Goal: Transaction & Acquisition: Purchase product/service

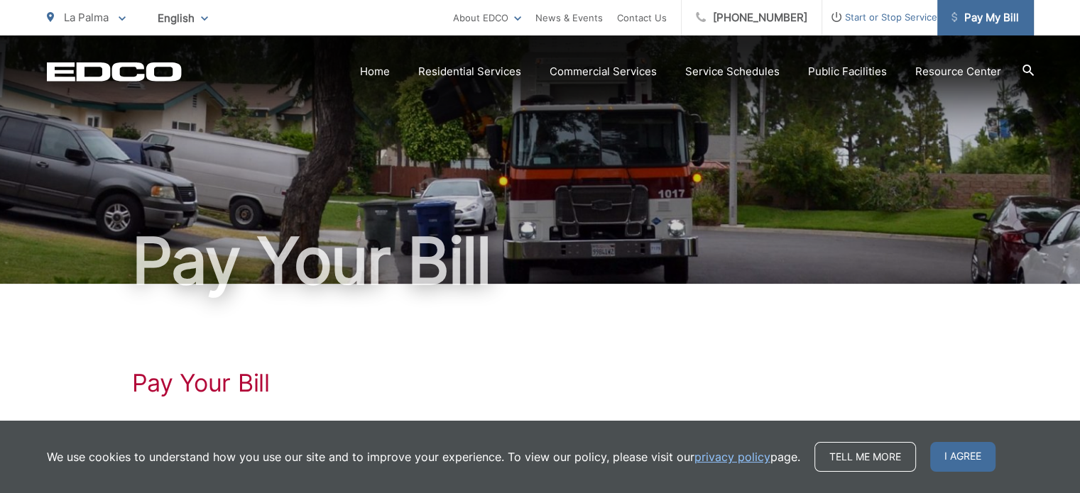
click at [969, 22] on span "Pay My Bill" at bounding box center [984, 17] width 67 height 17
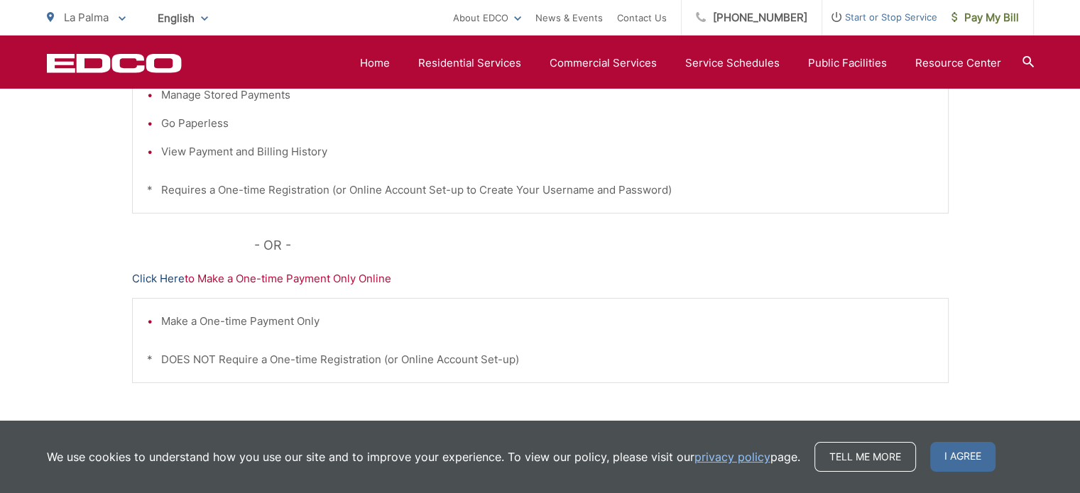
click at [167, 276] on link "Click Here" at bounding box center [158, 279] width 53 height 17
click at [153, 280] on link "Click Here" at bounding box center [158, 279] width 53 height 17
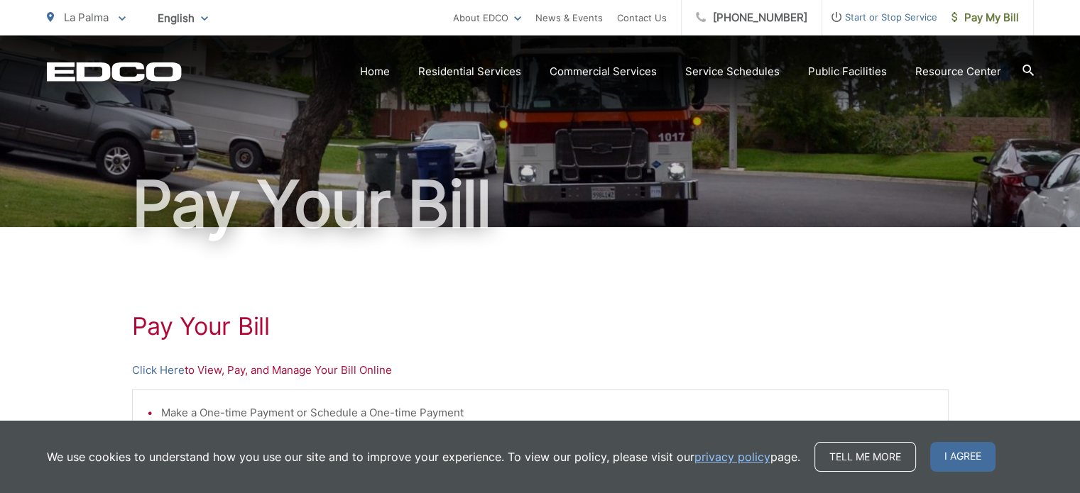
scroll to position [85, 0]
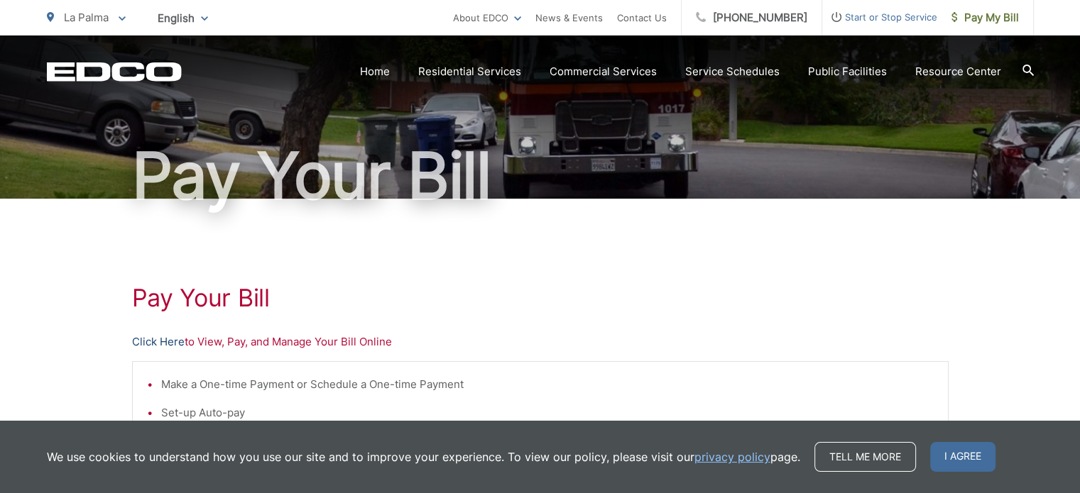
click at [165, 341] on link "Click Here" at bounding box center [158, 342] width 53 height 17
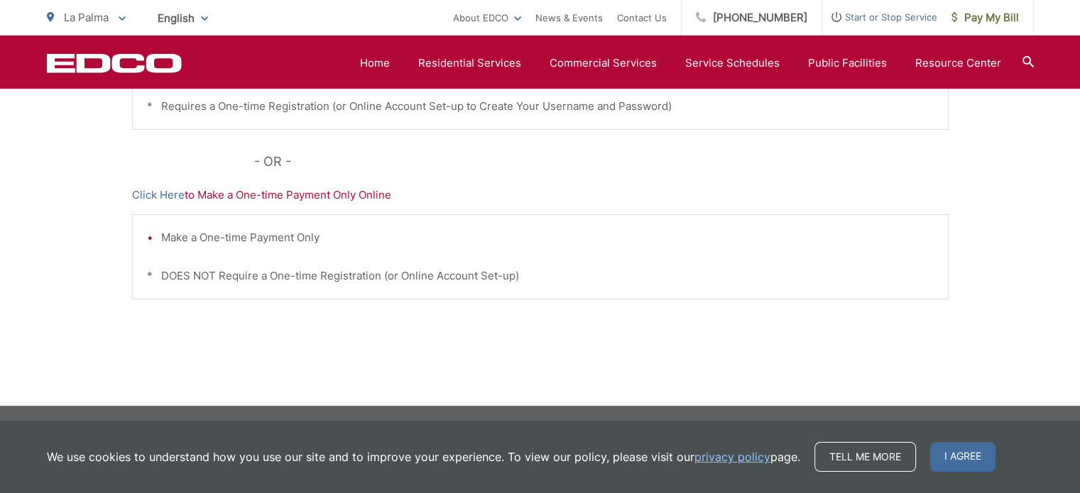
scroll to position [84, 0]
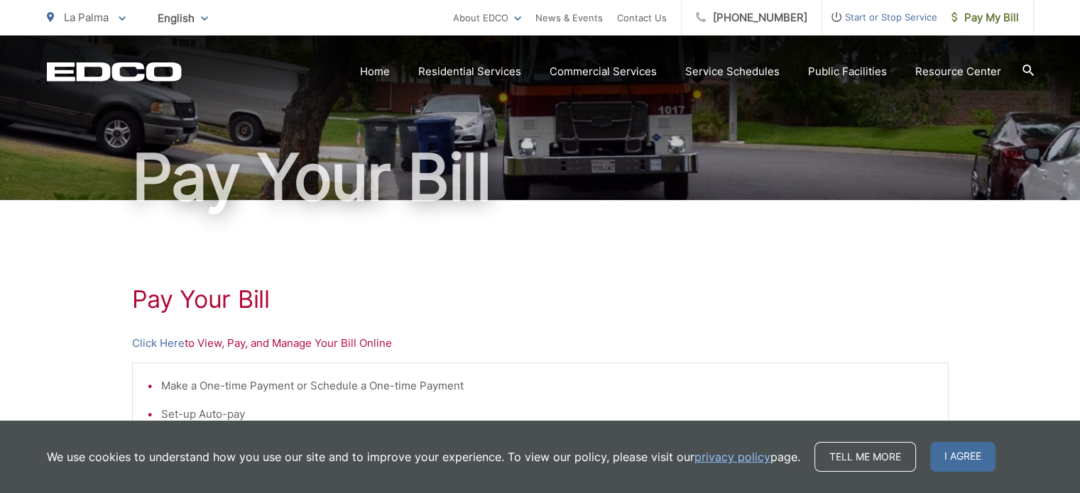
drag, startPoint x: 828, startPoint y: 285, endPoint x: 815, endPoint y: 309, distance: 27.3
click at [815, 309] on h1 "Pay Your Bill" at bounding box center [540, 299] width 817 height 28
click at [162, 346] on link "Click Here" at bounding box center [158, 343] width 53 height 17
click at [121, 25] on span at bounding box center [122, 17] width 7 height 17
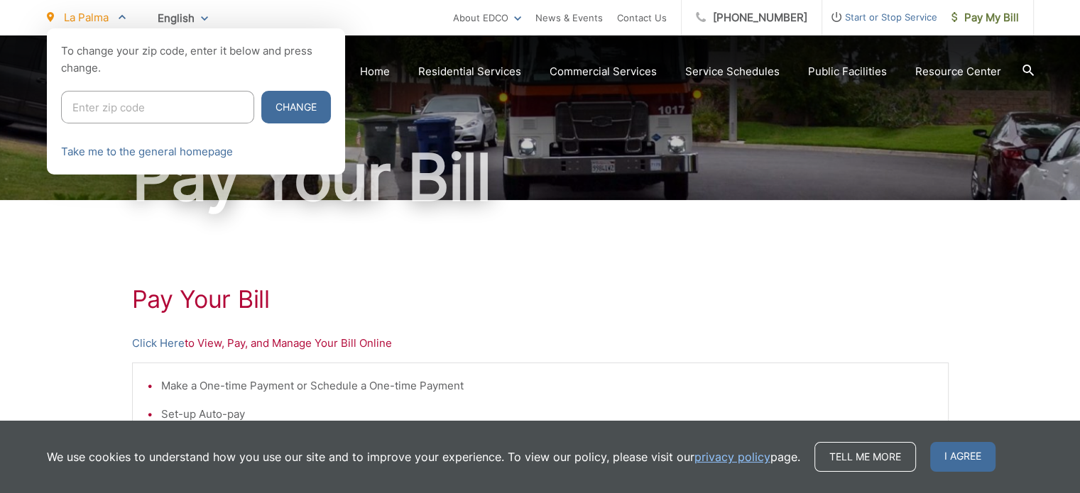
click at [120, 99] on input "Enter zip code" at bounding box center [157, 107] width 193 height 33
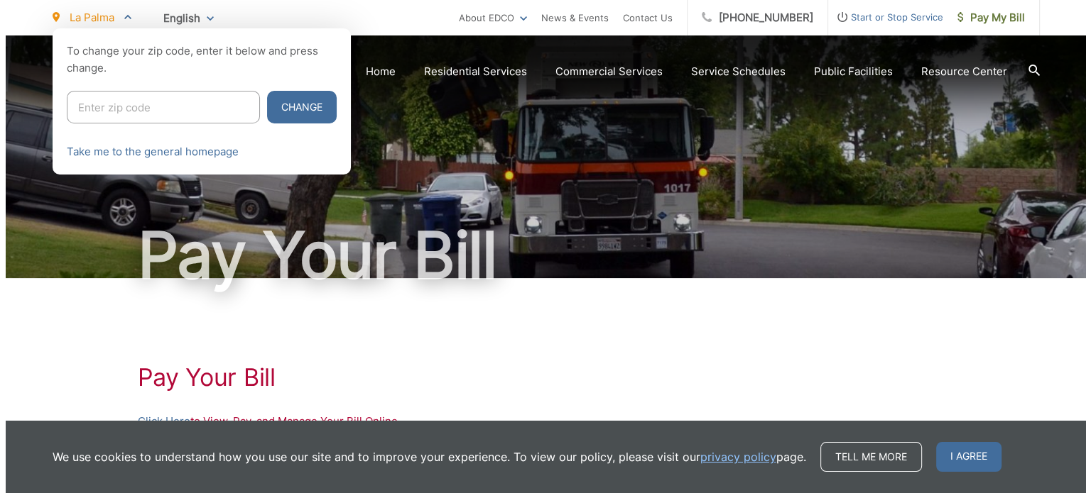
scroll to position [0, 0]
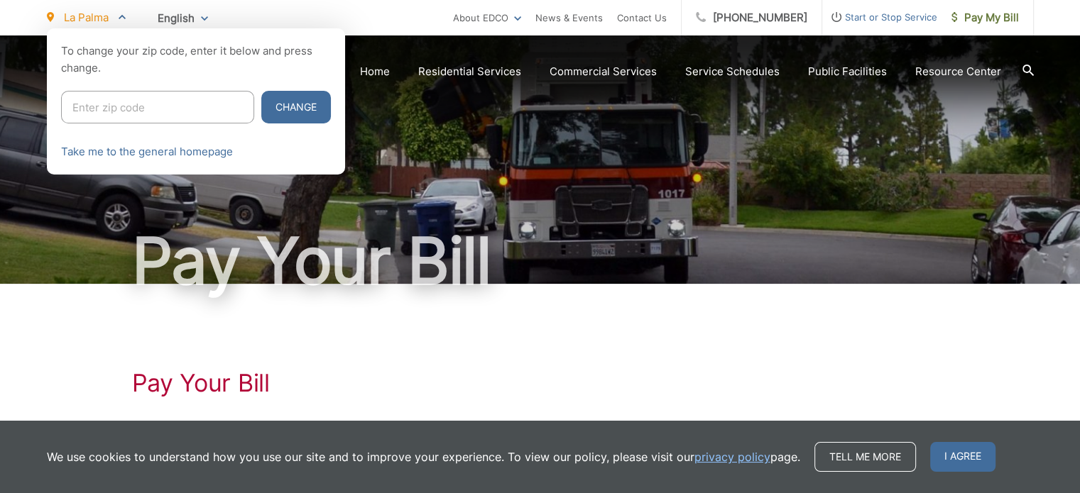
click at [117, 108] on input "Enter zip code" at bounding box center [157, 107] width 193 height 33
type input "92028"
click at [261, 91] on button "Change" at bounding box center [296, 107] width 70 height 33
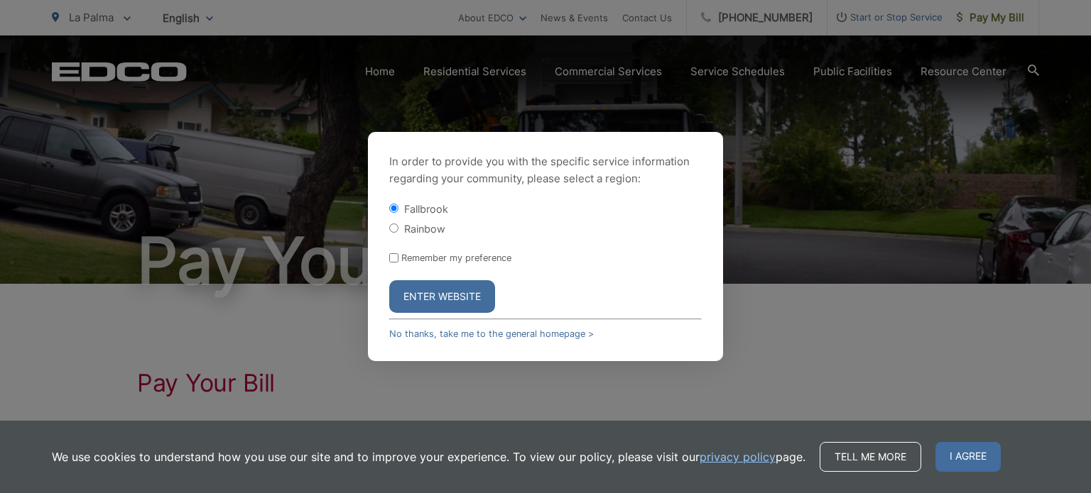
click at [416, 300] on button "Enter Website" at bounding box center [442, 296] width 106 height 33
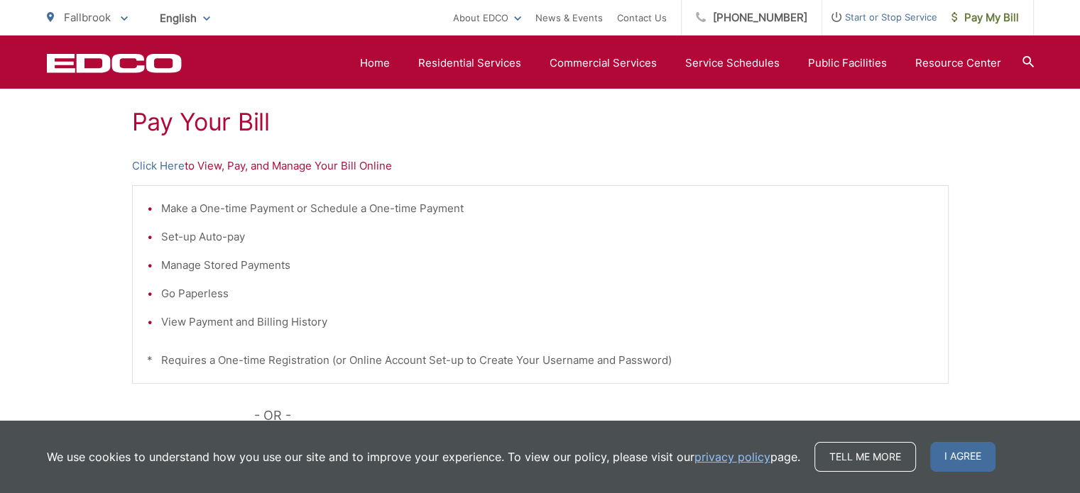
scroll to position [233, 0]
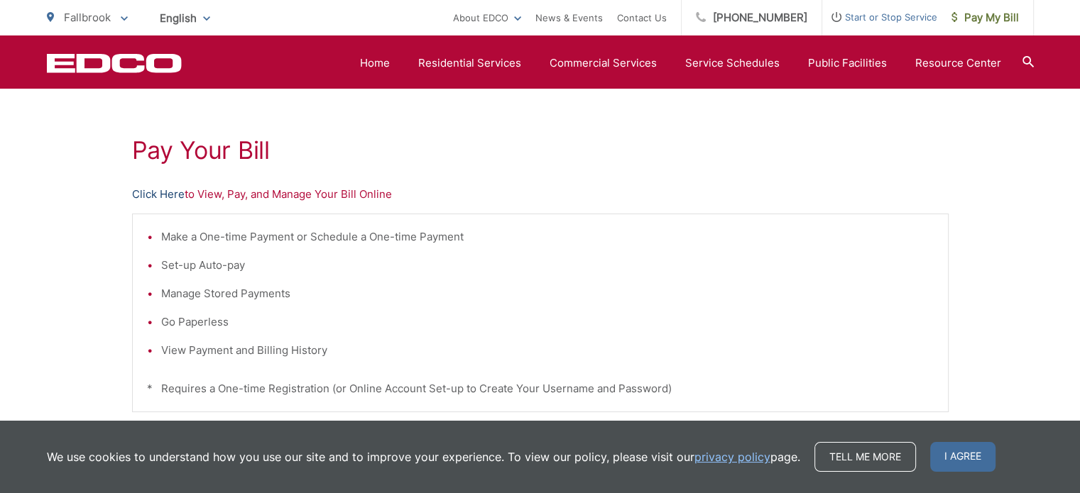
click at [151, 197] on link "Click Here" at bounding box center [158, 194] width 53 height 17
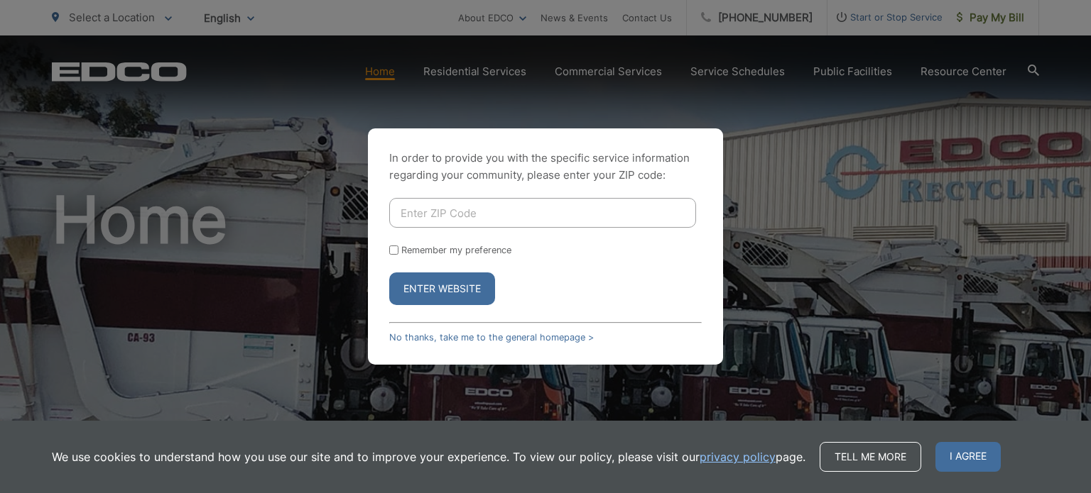
click at [515, 210] on input "Enter ZIP Code" at bounding box center [542, 213] width 307 height 30
type input "92028"
click at [395, 253] on input "Remember my preference" at bounding box center [393, 250] width 9 height 9
checkbox input "true"
click at [448, 283] on button "Enter Website" at bounding box center [442, 289] width 106 height 33
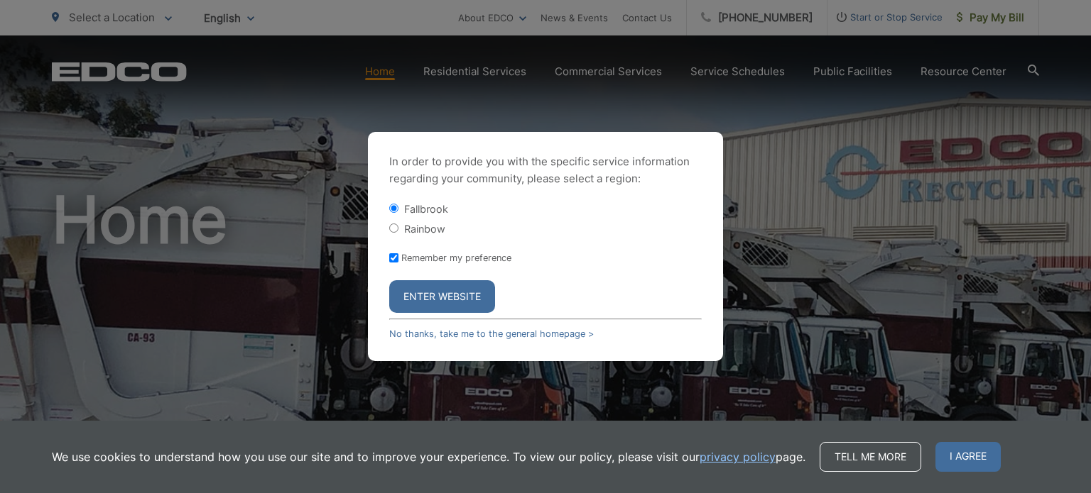
click at [449, 294] on button "Enter Website" at bounding box center [442, 296] width 106 height 33
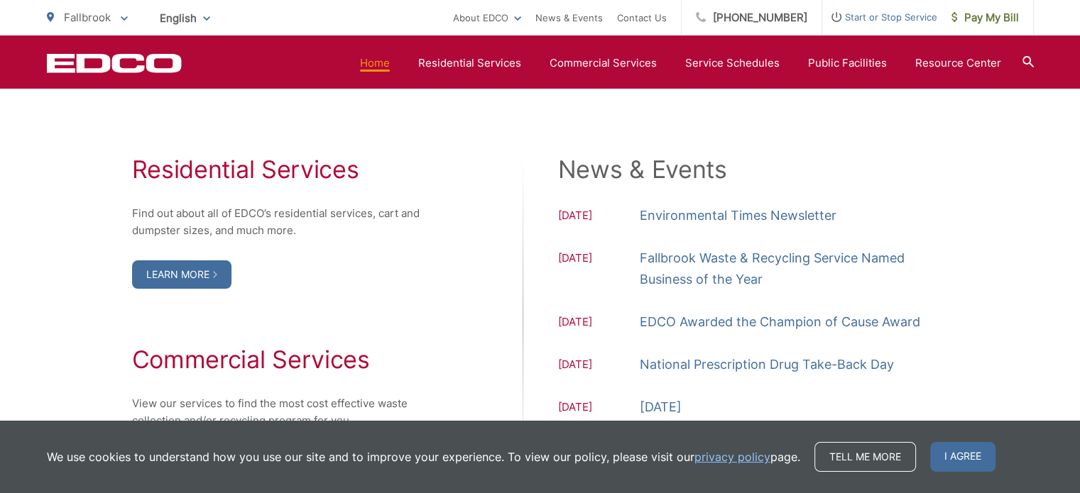
scroll to position [1483, 0]
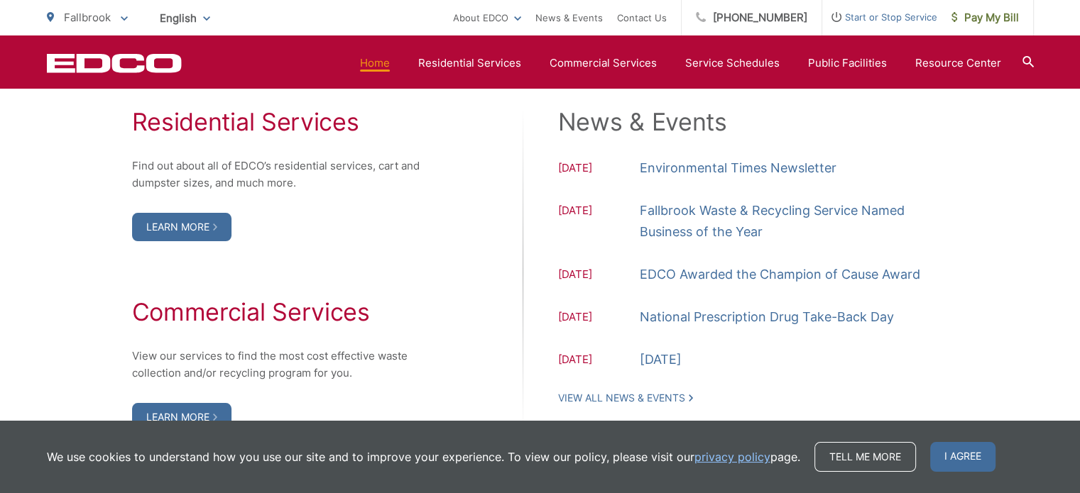
click at [122, 13] on span at bounding box center [124, 17] width 7 height 17
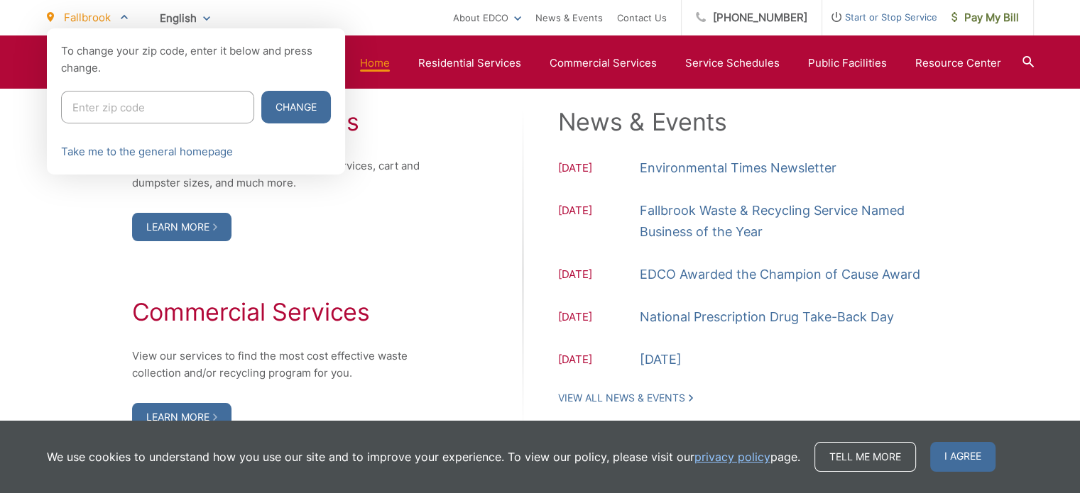
click at [1027, 59] on div at bounding box center [540, 274] width 1080 height 493
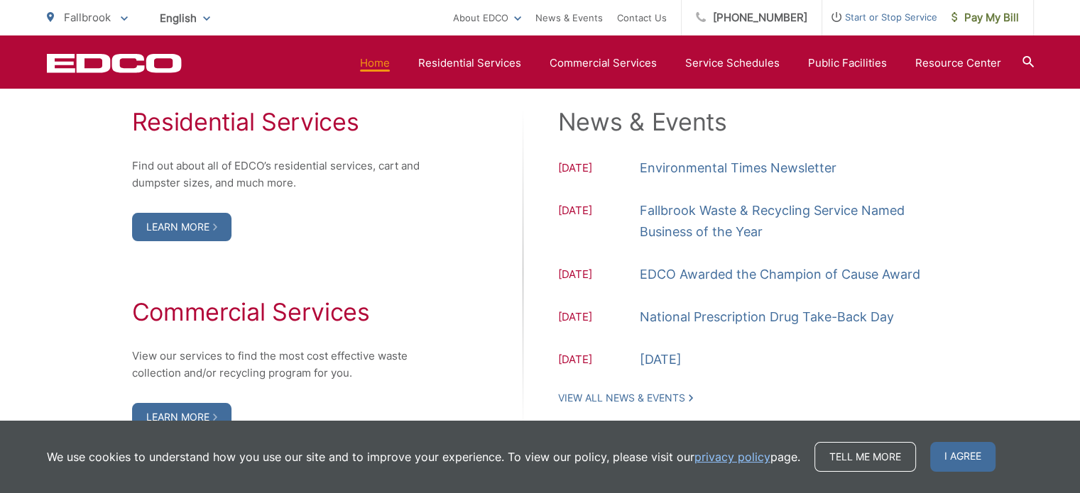
click at [1026, 61] on icon at bounding box center [1027, 61] width 11 height 11
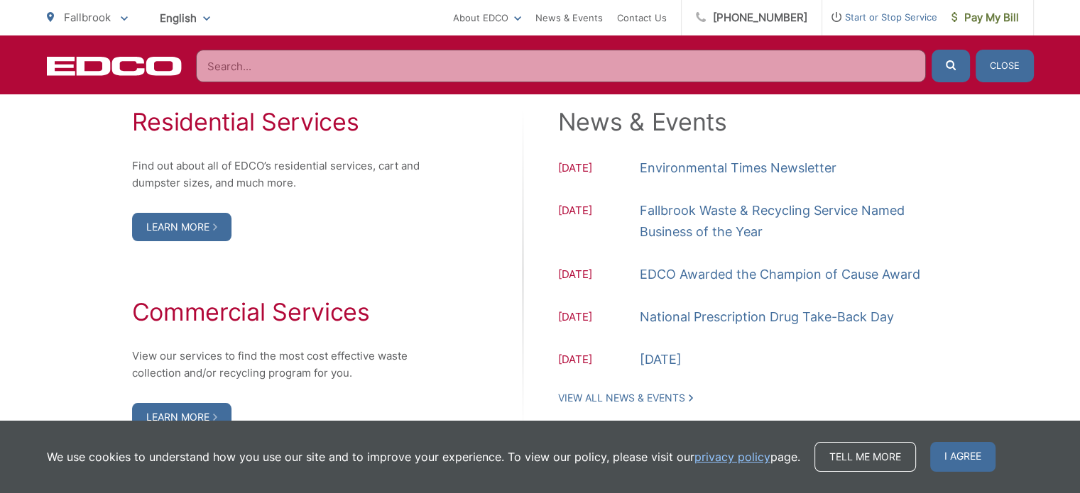
click at [1025, 136] on div "Residential Services Find out about all of EDCO’s residential services, cart an…" at bounding box center [540, 270] width 987 height 324
click at [1006, 74] on button "Close" at bounding box center [1005, 66] width 58 height 33
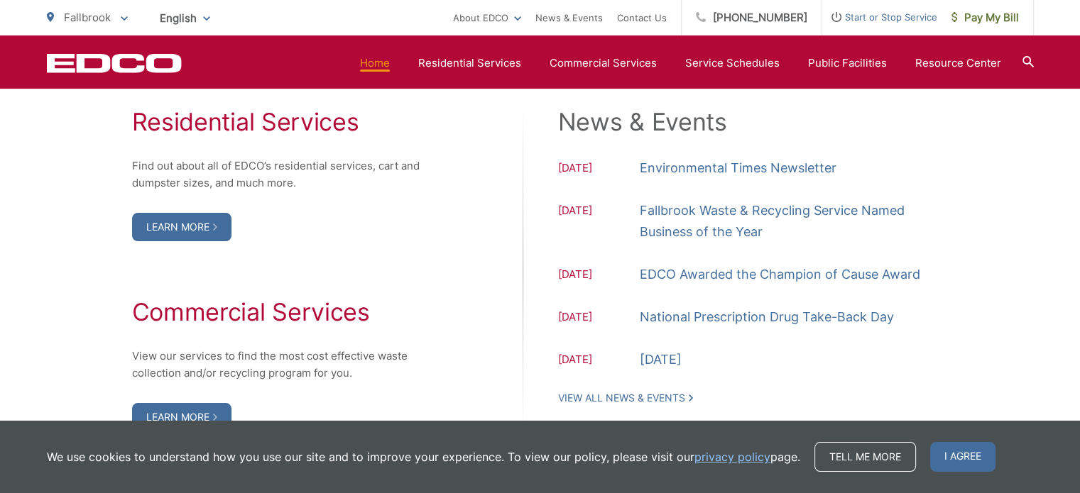
click at [1025, 59] on icon at bounding box center [1027, 61] width 11 height 11
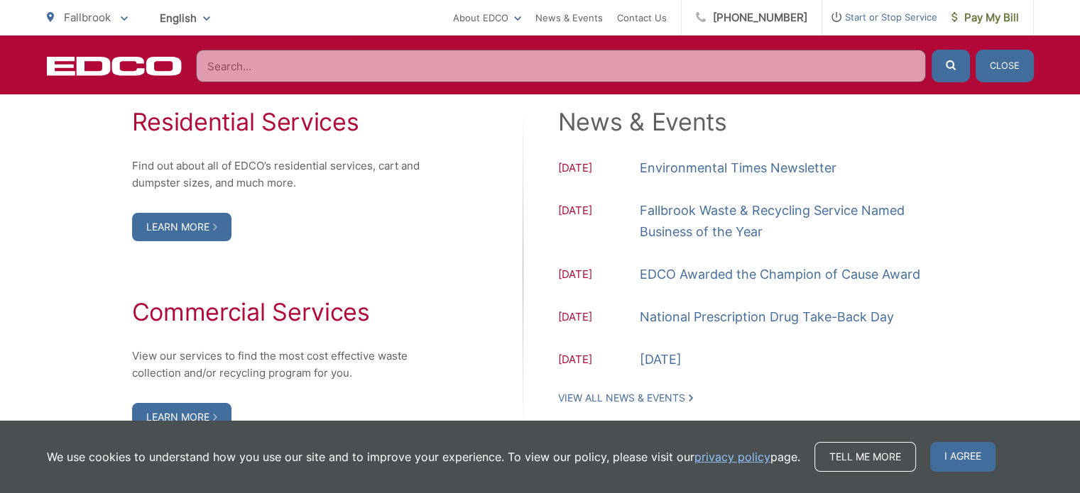
click at [1028, 164] on div "Residential Services Find out about all of EDCO’s residential services, cart an…" at bounding box center [540, 270] width 987 height 324
click at [1008, 74] on button "Close" at bounding box center [1005, 66] width 58 height 33
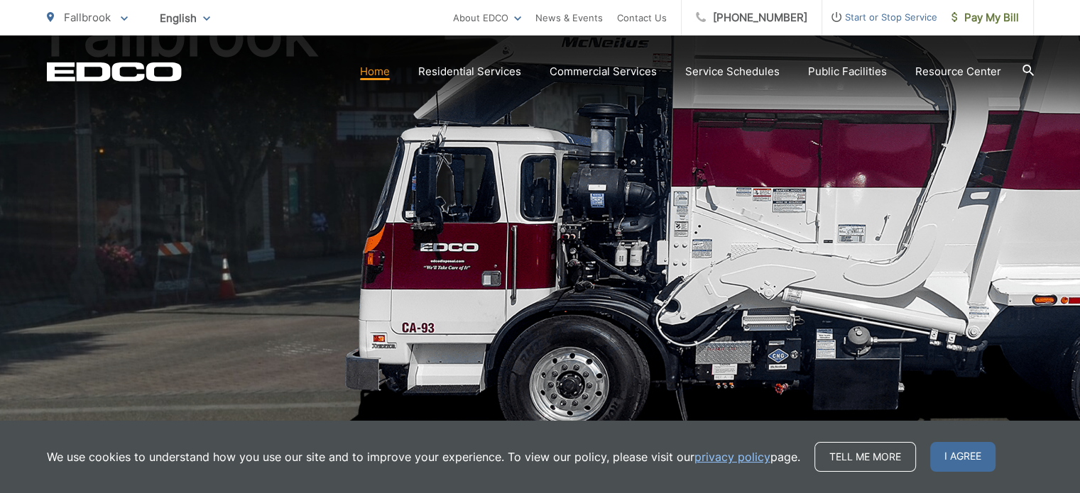
scroll to position [0, 0]
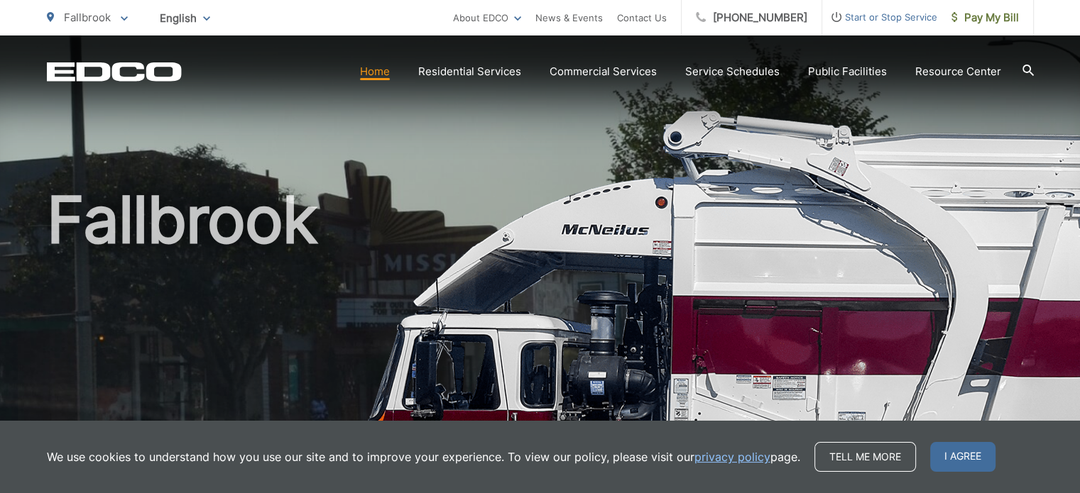
click at [378, 72] on link "Home" at bounding box center [375, 71] width 30 height 17
click at [207, 18] on div "English English Spanish Korean Arabic" at bounding box center [185, 18] width 72 height 25
